Goal: Task Accomplishment & Management: Complete application form

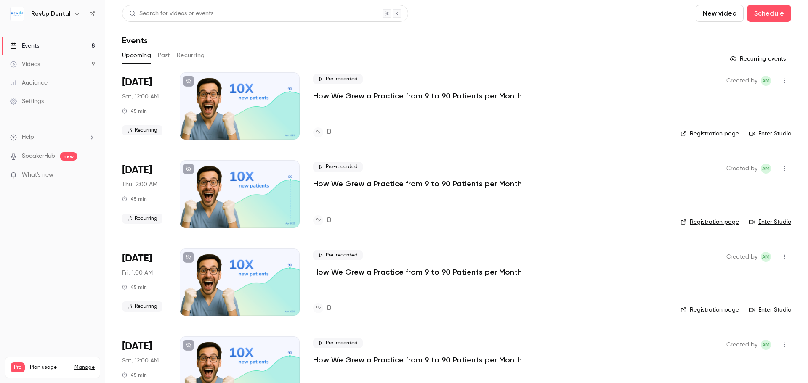
click at [712, 4] on main "Search for videos or events New video Schedule Events Upcoming Past Recurring R…" at bounding box center [456, 191] width 703 height 383
click at [751, 13] on button "Schedule" at bounding box center [769, 13] width 44 height 17
click at [738, 40] on div "One time event" at bounding box center [746, 36] width 64 height 8
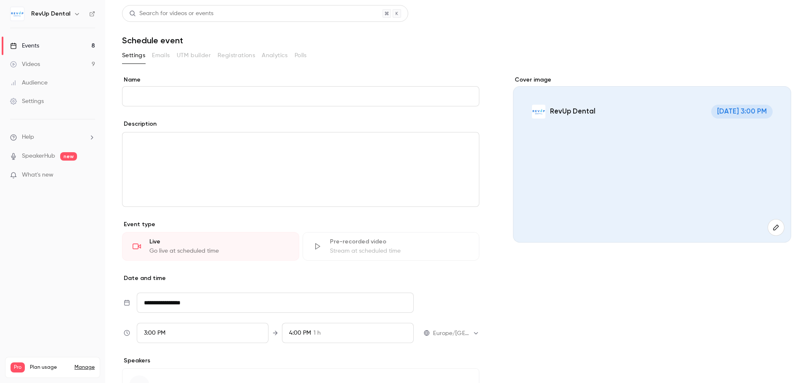
click at [220, 328] on div "3:00 PM" at bounding box center [203, 333] width 132 height 20
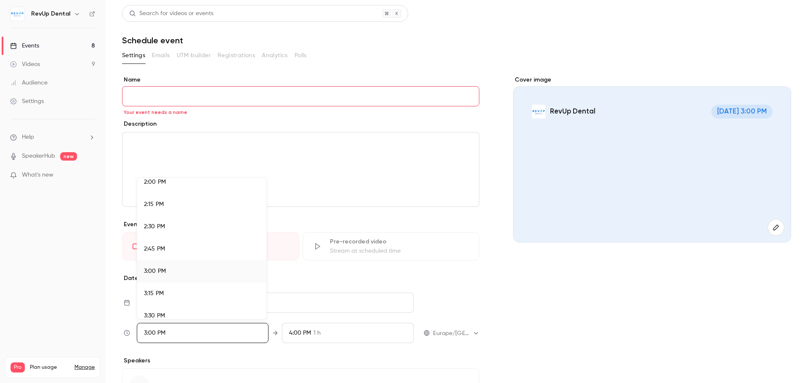
scroll to position [1236, 0]
click at [563, 318] on div at bounding box center [404, 191] width 808 height 383
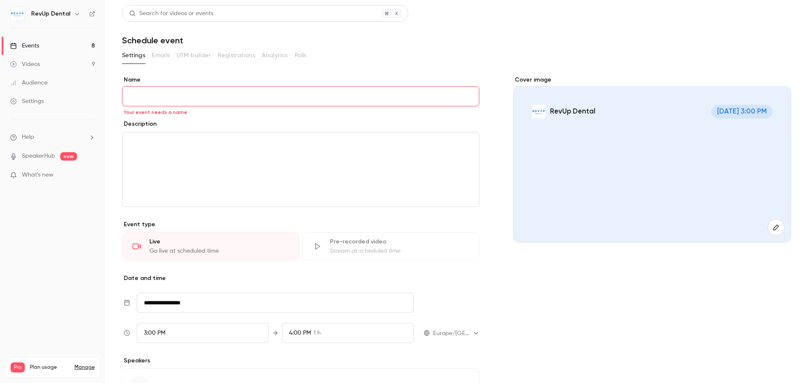
click at [151, 334] on span "3:00 PM" at bounding box center [154, 333] width 21 height 6
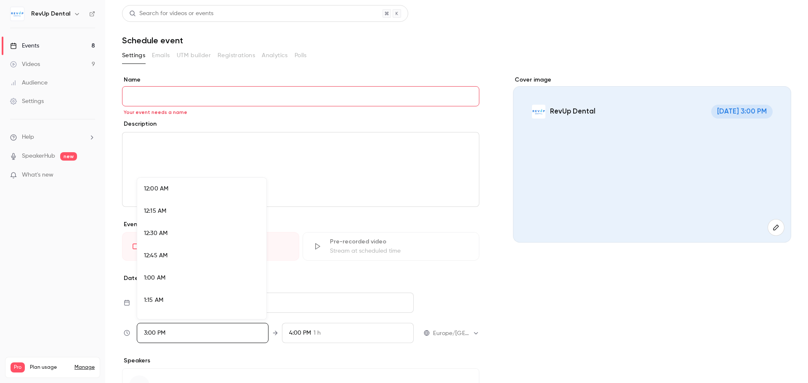
scroll to position [1279, 0]
click at [186, 268] on div "3:15 PM" at bounding box center [202, 270] width 116 height 9
